Goal: Transaction & Acquisition: Purchase product/service

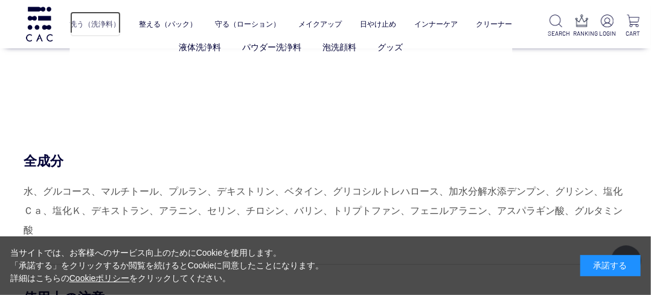
click at [99, 25] on link "洗う（洗浄料）" at bounding box center [95, 24] width 51 height 26
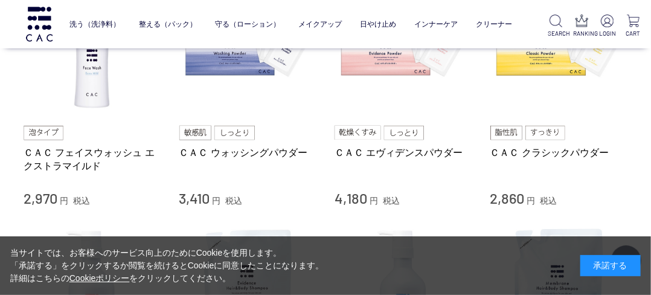
scroll to position [354, 0]
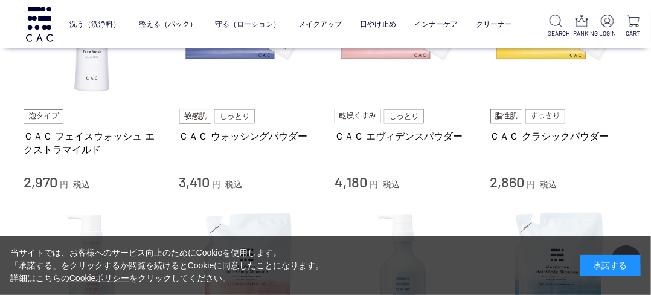
click at [232, 112] on img at bounding box center [234, 116] width 40 height 14
click at [231, 133] on link "ＣＡＣ ウォッシングパウダー" at bounding box center [248, 136] width 138 height 13
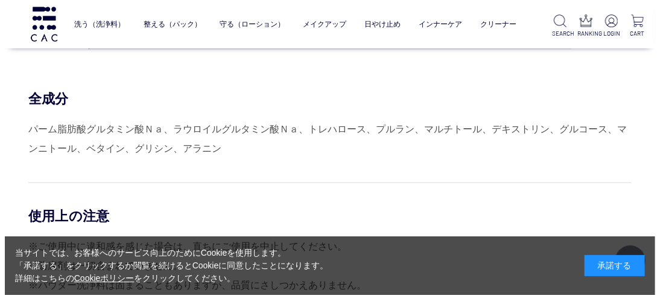
scroll to position [5387, 0]
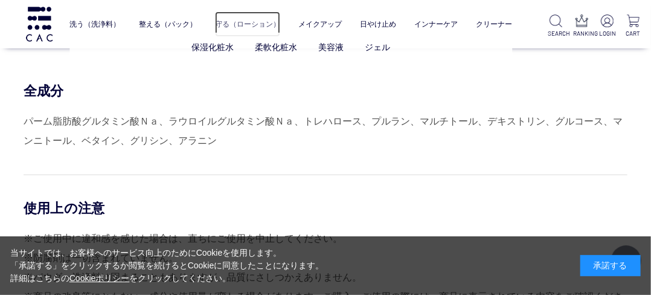
click at [250, 22] on link "守る（ローション）" at bounding box center [247, 24] width 65 height 26
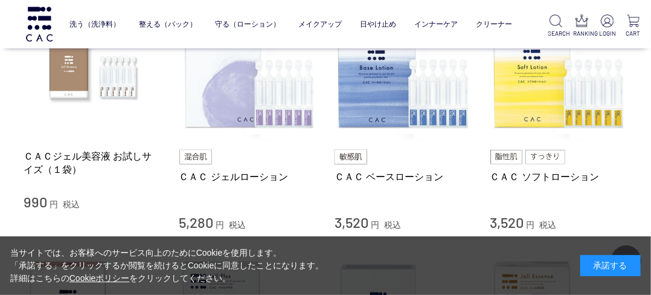
scroll to position [305, 0]
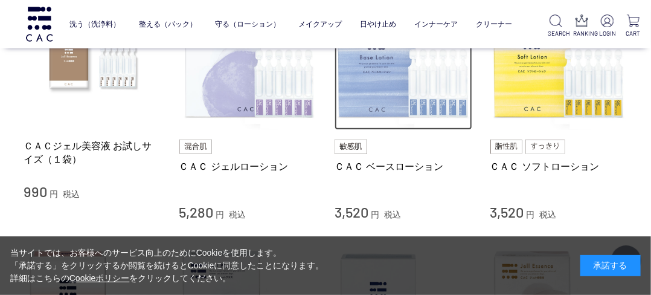
click at [370, 100] on img at bounding box center [403, 62] width 138 height 138
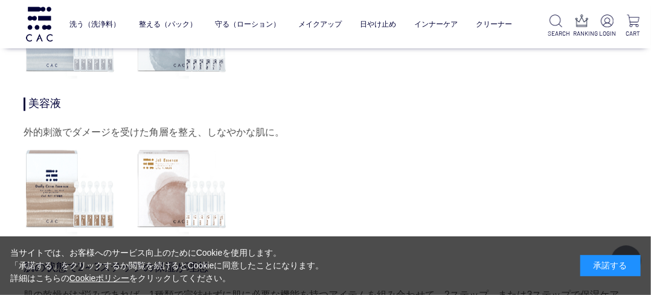
scroll to position [4098, 0]
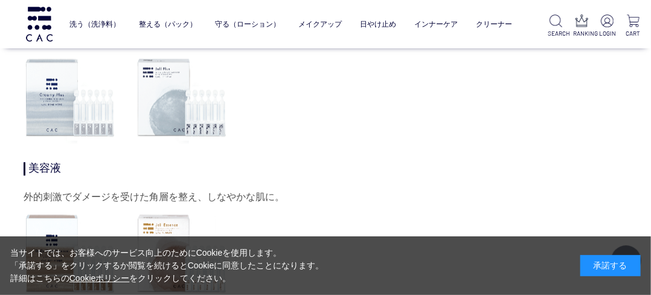
click at [57, 224] on img at bounding box center [70, 252] width 93 height 93
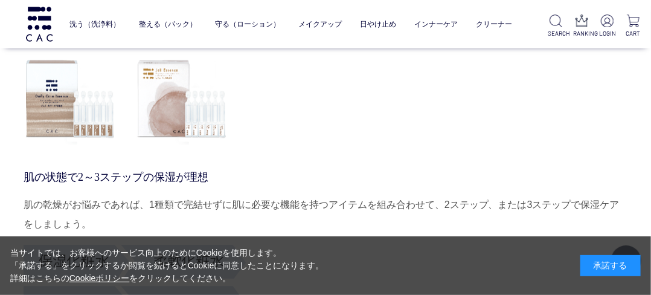
scroll to position [4268, 0]
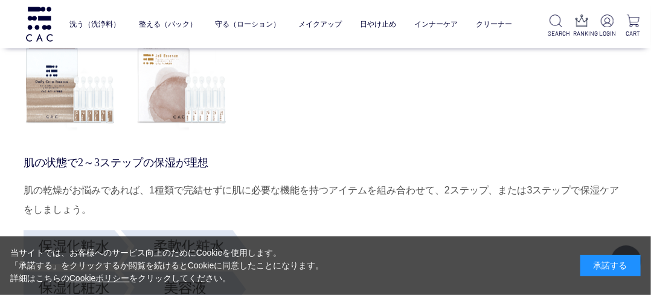
click at [68, 100] on img at bounding box center [70, 83] width 93 height 93
click at [95, 114] on img at bounding box center [70, 83] width 93 height 93
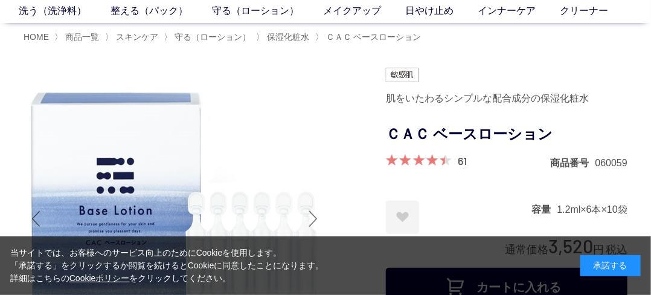
scroll to position [0, 0]
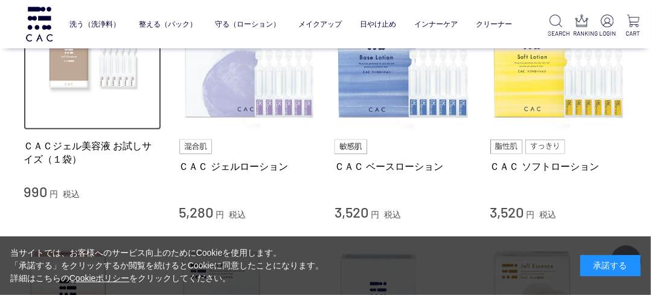
click at [110, 73] on img at bounding box center [93, 62] width 138 height 138
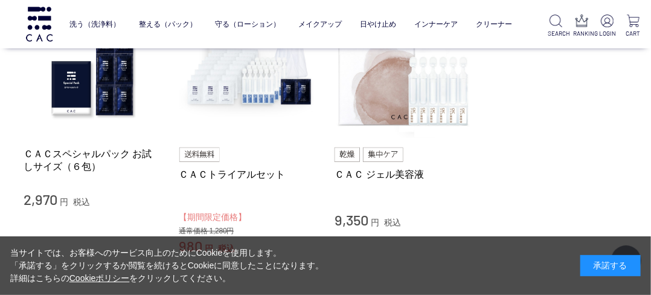
scroll to position [6595, 0]
